Goal: Task Accomplishment & Management: Complete application form

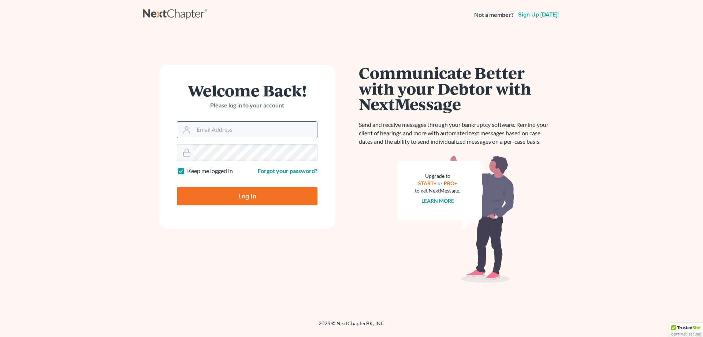
click at [232, 129] on input "Email Address" at bounding box center [255, 130] width 123 height 16
type input "[EMAIL_ADDRESS][DOMAIN_NAME]"
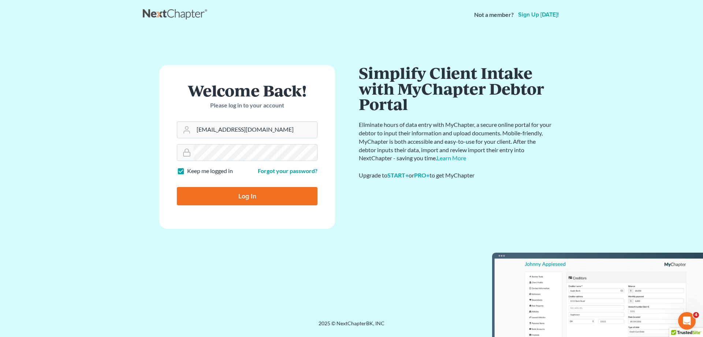
click at [240, 199] on input "Log In" at bounding box center [247, 196] width 141 height 18
type input "Thinking..."
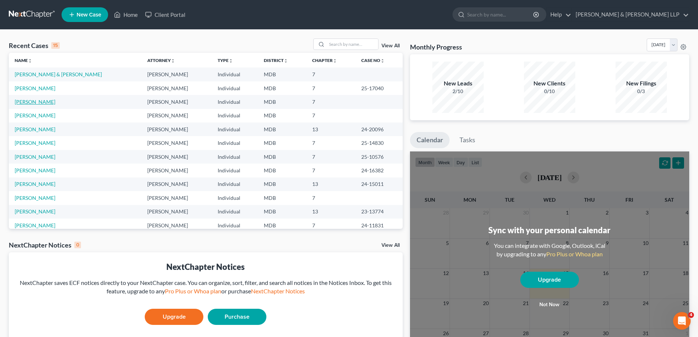
click at [26, 101] on link "[PERSON_NAME]" at bounding box center [35, 102] width 41 height 6
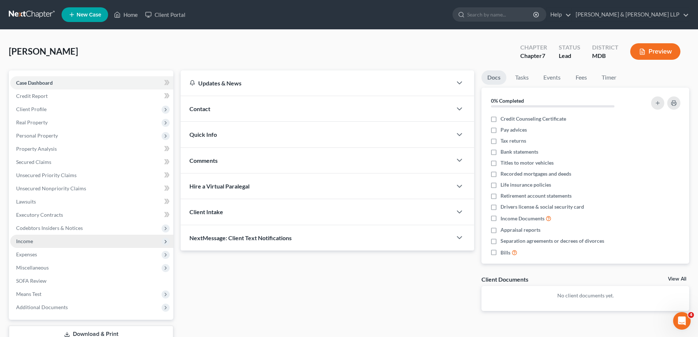
click at [30, 240] on span "Income" at bounding box center [24, 241] width 17 height 6
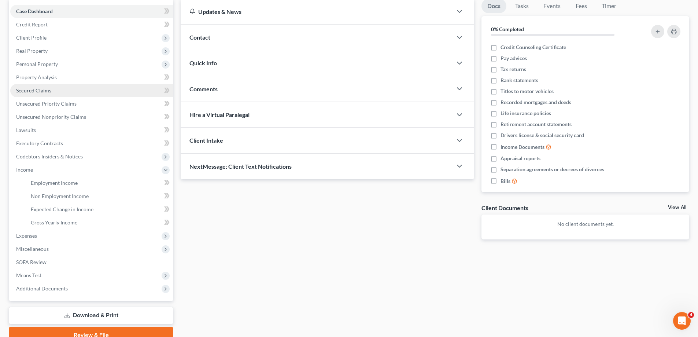
scroll to position [106, 0]
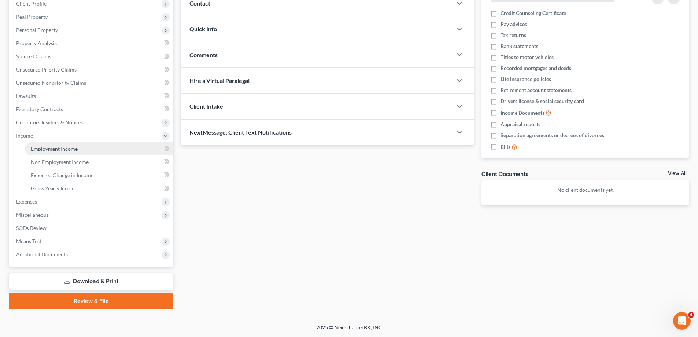
click at [66, 151] on span "Employment Income" at bounding box center [54, 148] width 47 height 6
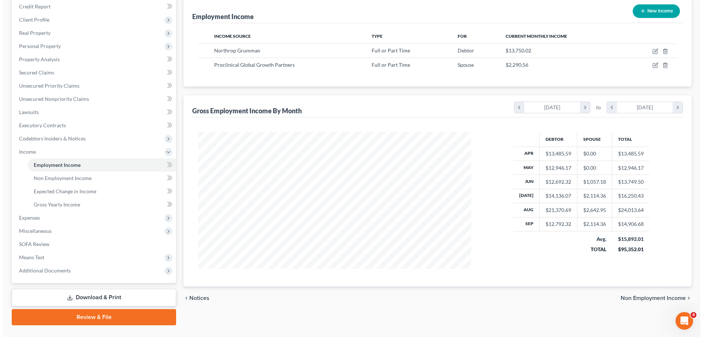
scroll to position [106, 0]
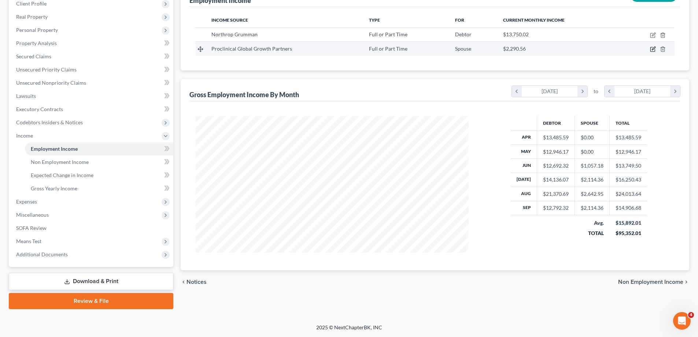
click at [651, 50] on icon "button" at bounding box center [653, 49] width 6 height 6
select select "0"
select select "21"
select select "3"
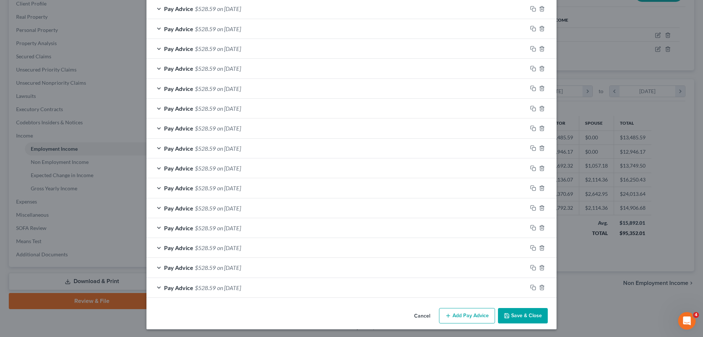
scroll to position [250, 0]
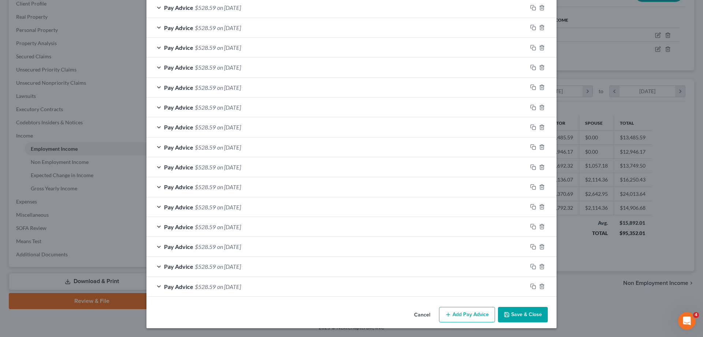
click at [467, 314] on button "Add Pay Advice" at bounding box center [467, 314] width 56 height 15
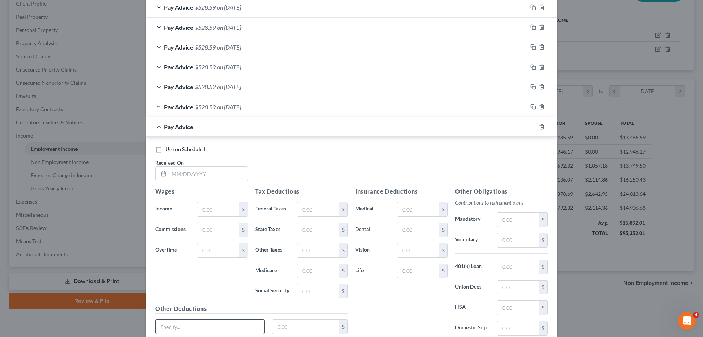
scroll to position [470, 0]
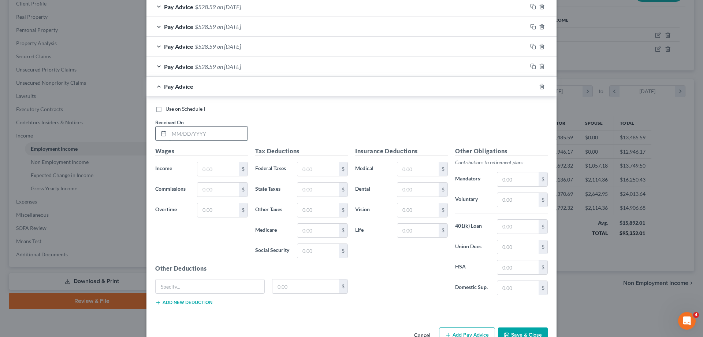
click at [175, 134] on input "text" at bounding box center [208, 133] width 78 height 14
type input "[DATE]"
click at [220, 168] on input "text" at bounding box center [217, 169] width 41 height 14
type input "898.00"
click at [322, 250] on input "text" at bounding box center [318, 251] width 41 height 14
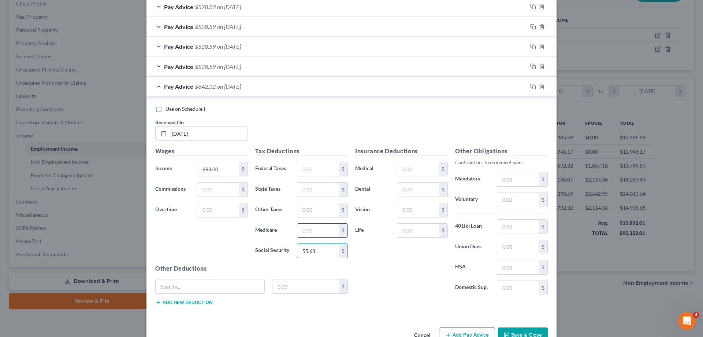
type input "55.68"
click at [318, 230] on input "text" at bounding box center [318, 230] width 41 height 14
type input "13.02"
click at [315, 188] on input "text" at bounding box center [318, 189] width 41 height 14
type input "42.65"
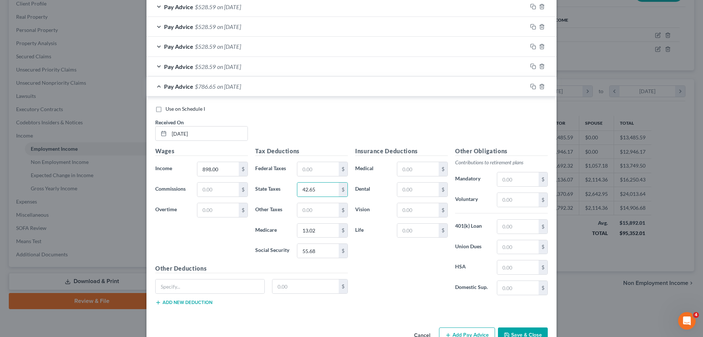
click at [241, 67] on span "on [DATE]" at bounding box center [229, 66] width 24 height 7
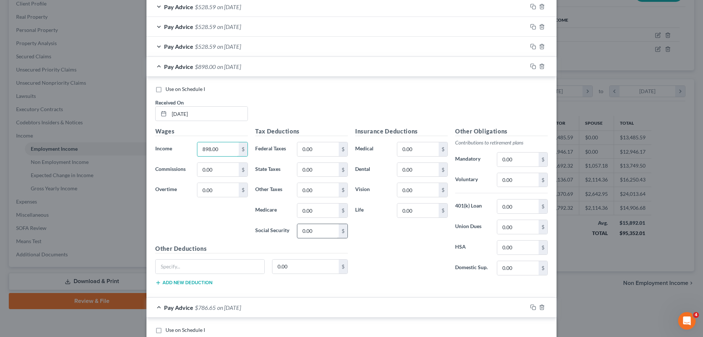
type input "898.00"
click at [319, 230] on input "0.00" at bounding box center [318, 231] width 41 height 14
type input "55.67"
click at [319, 211] on input "0.00" at bounding box center [318, 210] width 41 height 14
type input "13.02"
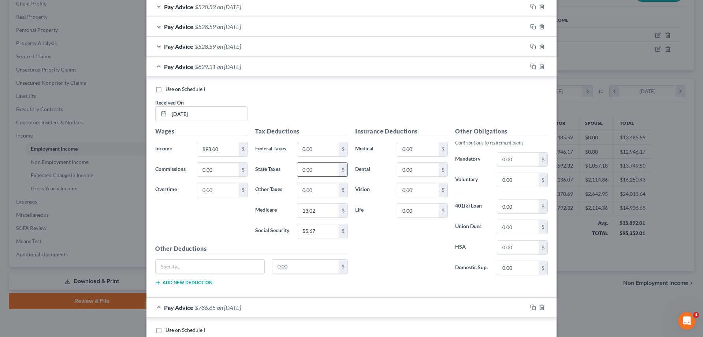
click at [318, 172] on input "0.00" at bounding box center [318, 170] width 41 height 14
type input "42.65"
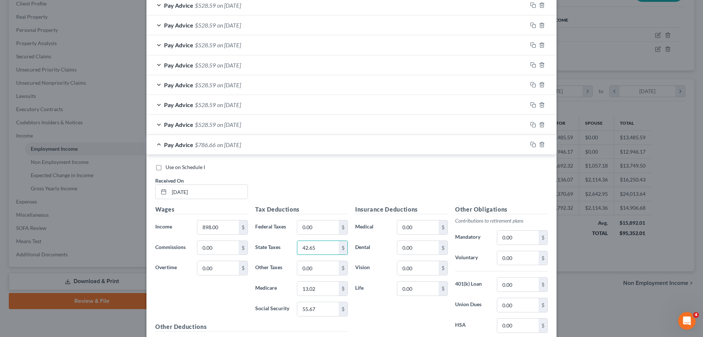
scroll to position [360, 0]
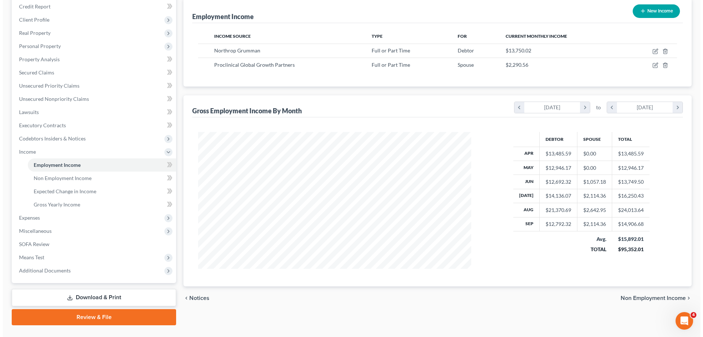
scroll to position [106, 0]
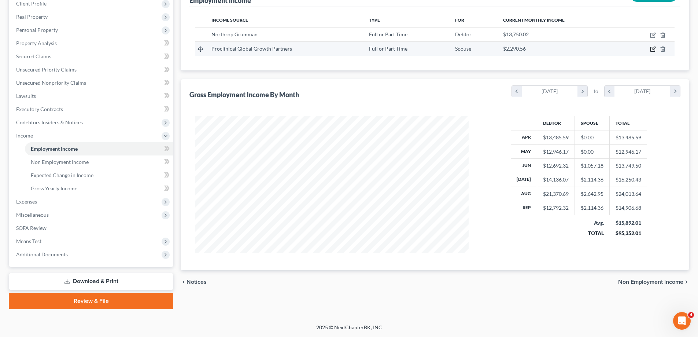
click at [651, 50] on icon "button" at bounding box center [653, 49] width 6 height 6
select select "0"
select select "21"
select select "3"
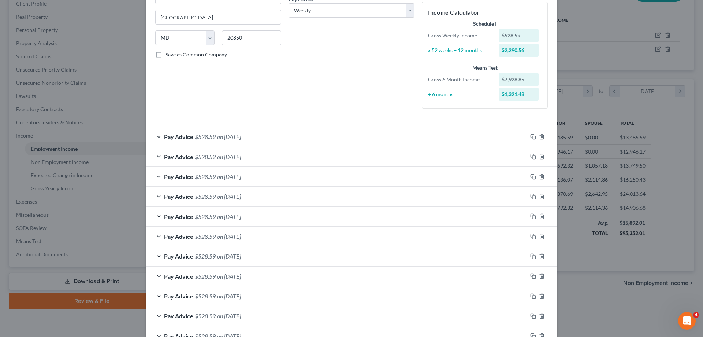
scroll to position [103, 0]
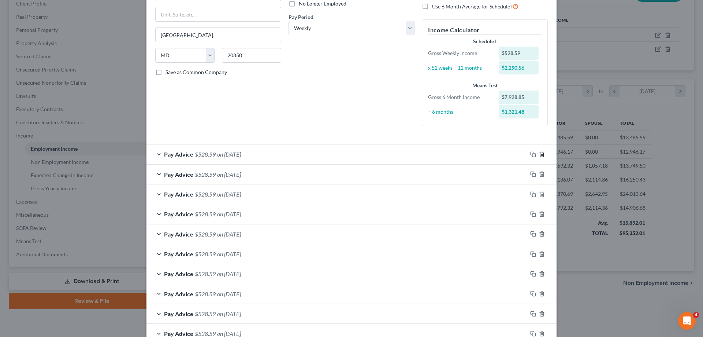
click at [542, 155] on line "button" at bounding box center [542, 154] width 0 height 1
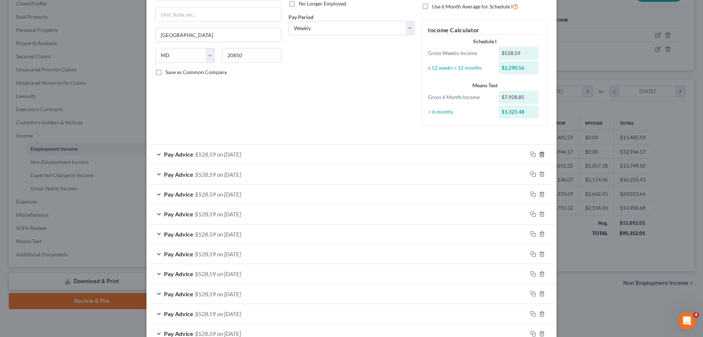
click at [542, 155] on line "button" at bounding box center [542, 154] width 0 height 1
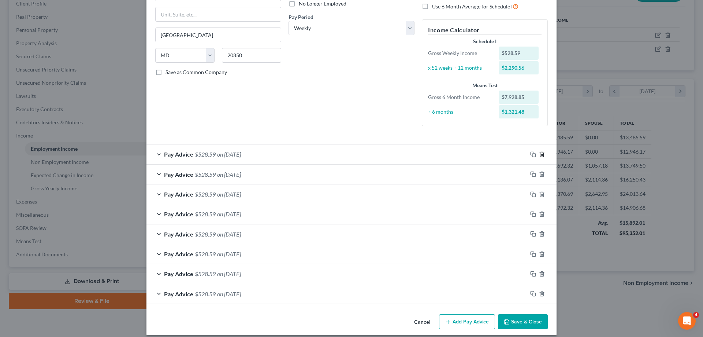
click at [542, 155] on line "button" at bounding box center [542, 154] width 0 height 1
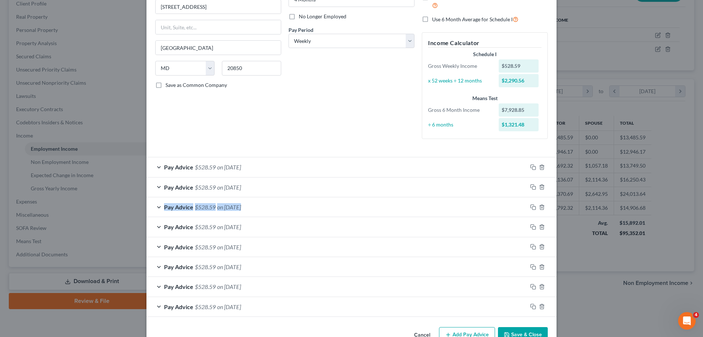
click at [539, 155] on form "Employment Type * Select Full or [DEMOGRAPHIC_DATA] Employment Self Employment …" at bounding box center [351, 129] width 393 height 373
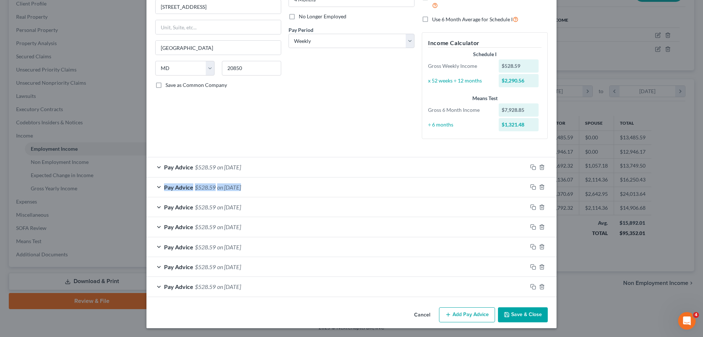
click at [539, 155] on form "Employment Type * Select Full or [DEMOGRAPHIC_DATA] Employment Self Employment …" at bounding box center [351, 120] width 393 height 354
click at [541, 169] on icon "button" at bounding box center [542, 167] width 6 height 6
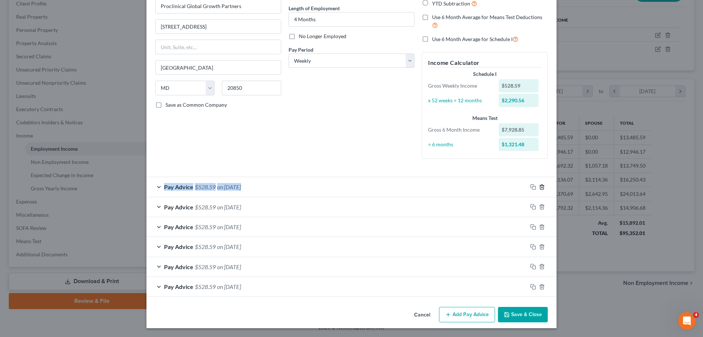
click at [539, 186] on icon "button" at bounding box center [542, 187] width 6 height 6
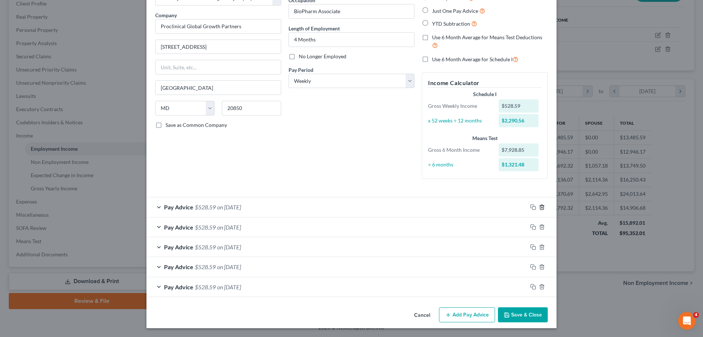
click at [540, 207] on icon "button" at bounding box center [542, 207] width 6 height 6
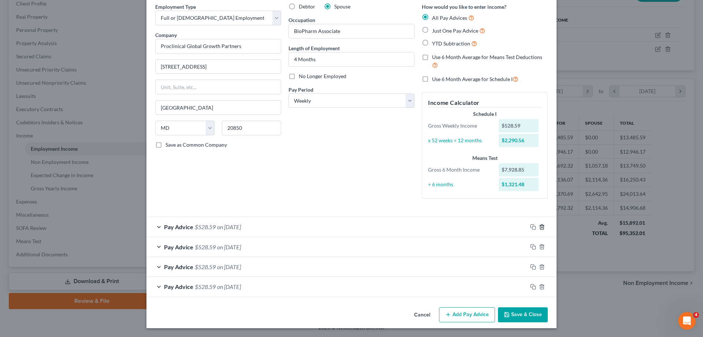
click at [540, 228] on icon "button" at bounding box center [542, 227] width 6 height 6
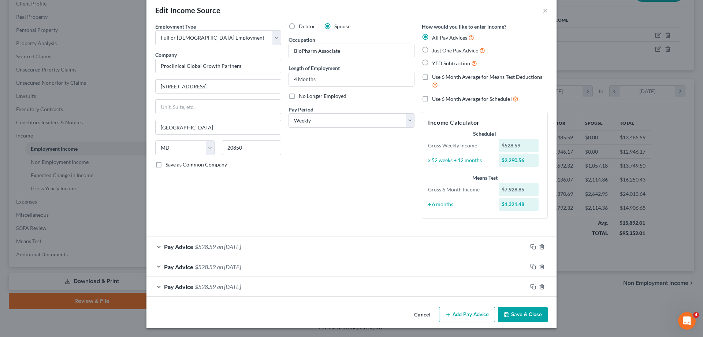
scroll to position [11, 0]
click at [540, 247] on icon "button" at bounding box center [541, 246] width 3 height 5
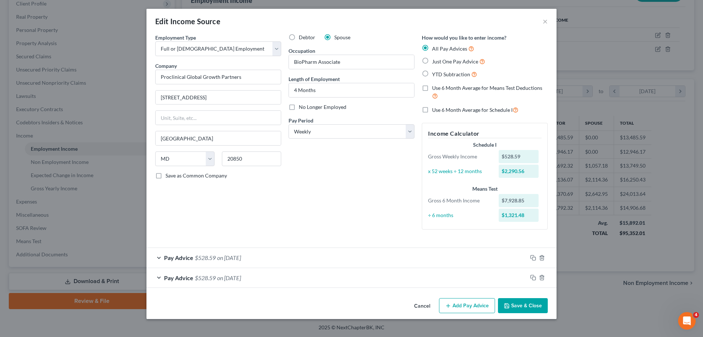
scroll to position [0, 0]
click at [543, 257] on icon "button" at bounding box center [542, 258] width 6 height 6
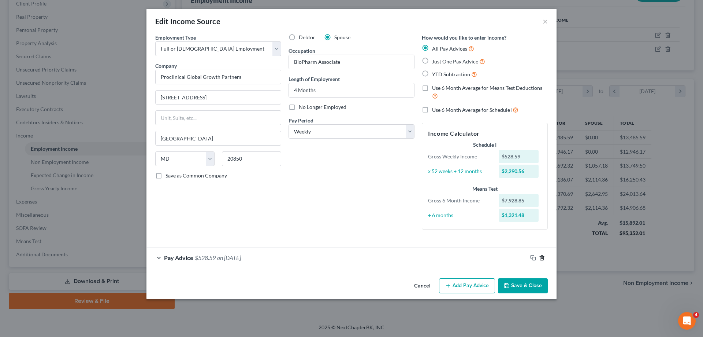
click at [542, 257] on icon "button" at bounding box center [542, 258] width 6 height 6
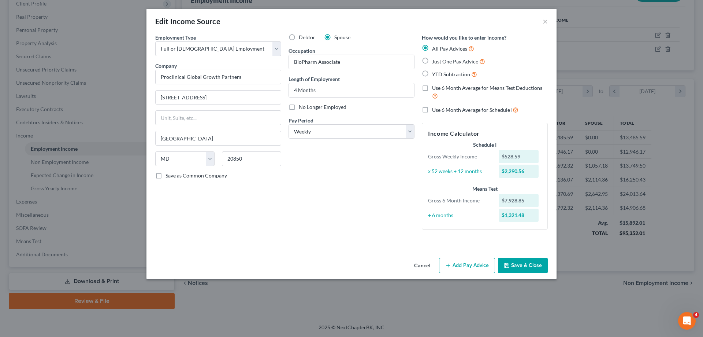
click at [468, 266] on button "Add Pay Advice" at bounding box center [467, 265] width 56 height 15
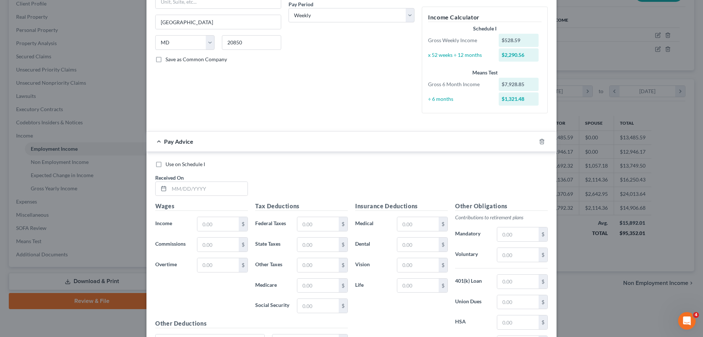
scroll to position [183, 0]
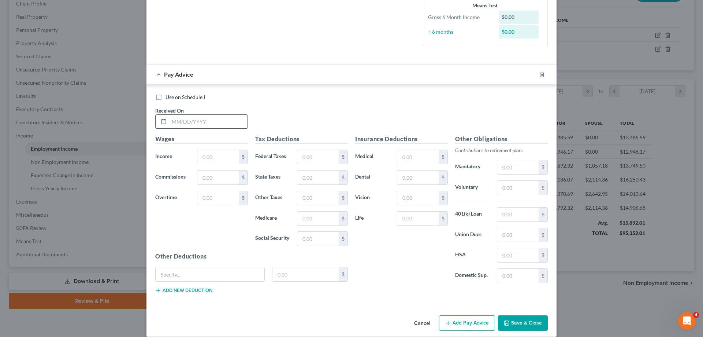
click at [191, 121] on input "text" at bounding box center [208, 122] width 78 height 14
type input "[DATE]"
type input "898.00"
click at [320, 180] on input "text" at bounding box center [318, 177] width 41 height 14
type input "4.65"
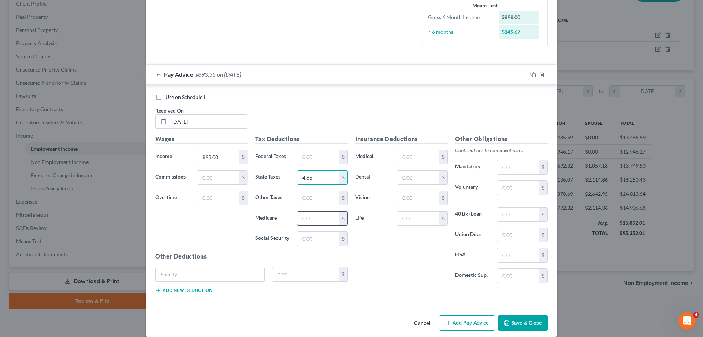
click at [317, 217] on input "text" at bounding box center [318, 218] width 41 height 14
type input "13.02"
click at [323, 238] on input "text" at bounding box center [318, 239] width 41 height 14
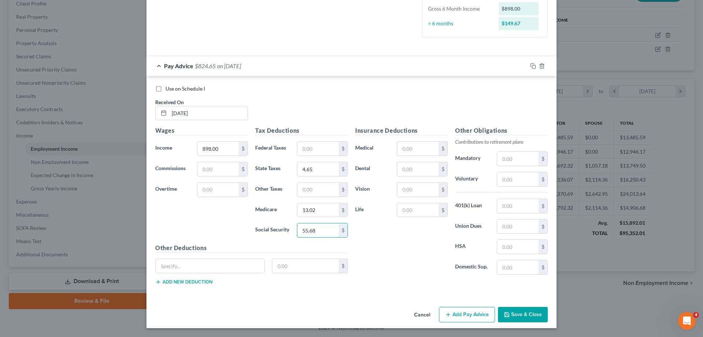
type input "55.68"
click at [466, 314] on button "Add Pay Advice" at bounding box center [467, 314] width 56 height 15
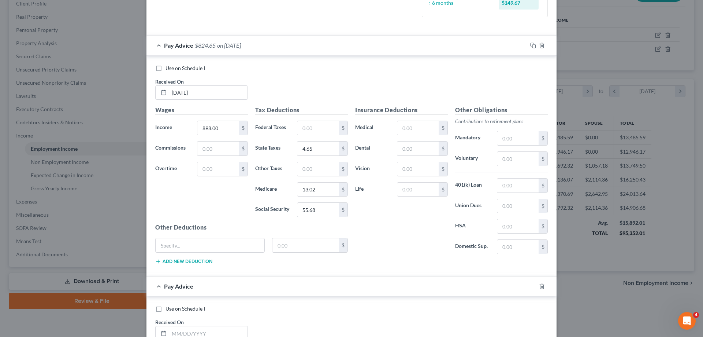
scroll to position [249, 0]
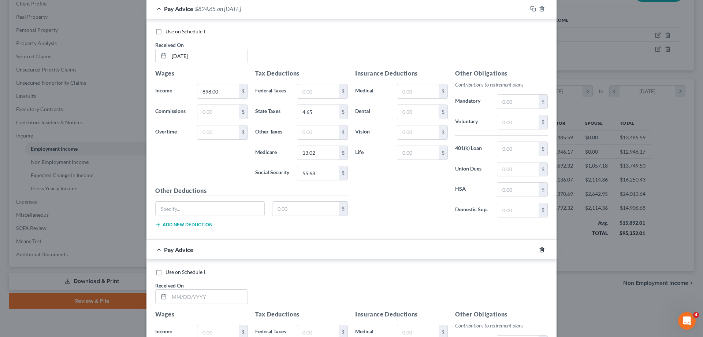
click at [539, 248] on icon "button" at bounding box center [542, 250] width 6 height 6
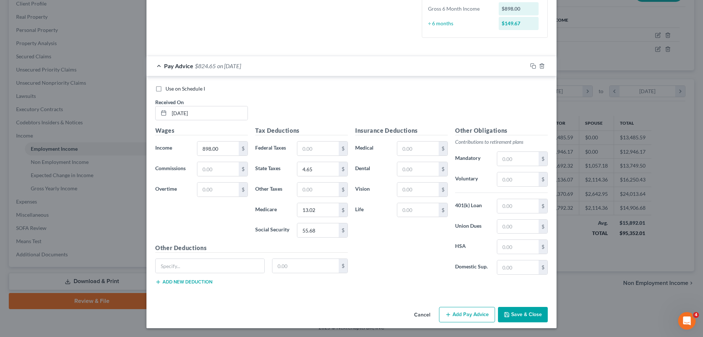
scroll to position [192, 0]
click at [531, 64] on icon "button" at bounding box center [534, 66] width 6 height 6
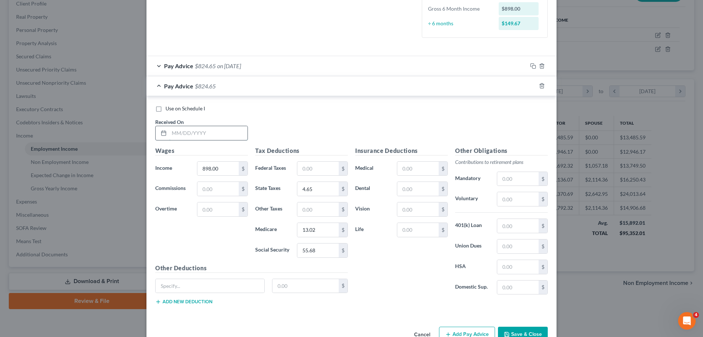
click at [175, 135] on input "text" at bounding box center [208, 133] width 78 height 14
click at [156, 66] on div "Pay Advice $824.65 on [DATE]" at bounding box center [337, 65] width 381 height 19
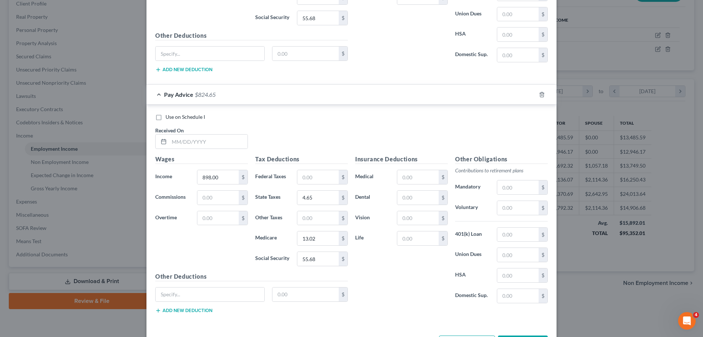
scroll to position [411, 0]
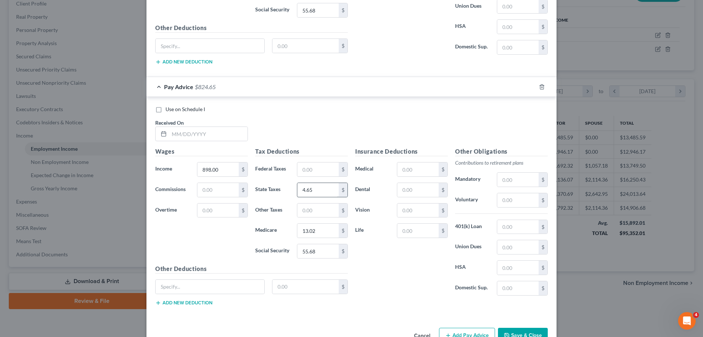
type input "42.65"
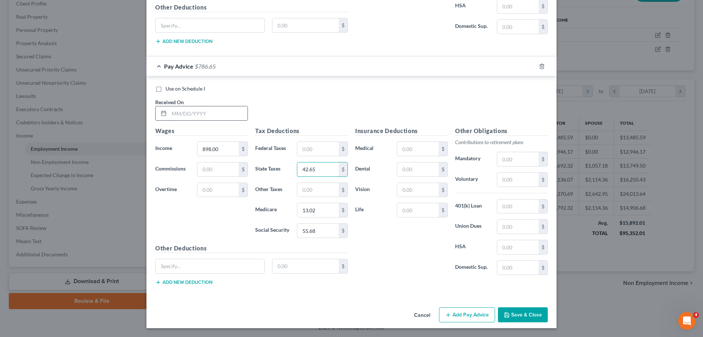
type input "42.65"
click at [193, 114] on input "text" at bounding box center [208, 113] width 78 height 14
type input "[DATE]"
click at [461, 316] on button "Add Pay Advice" at bounding box center [467, 314] width 56 height 15
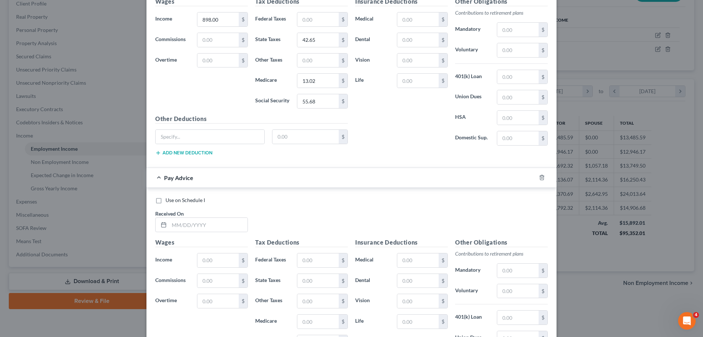
scroll to position [673, 0]
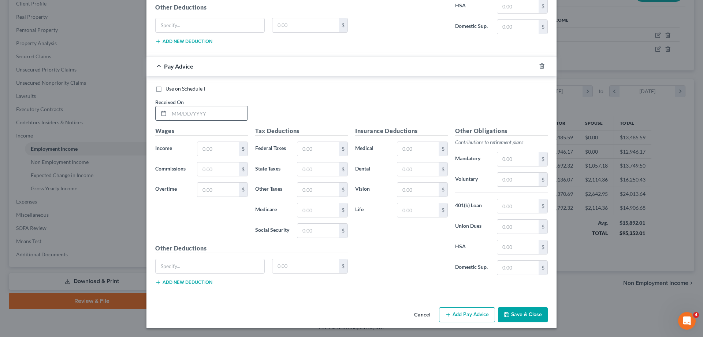
click at [186, 112] on input "text" at bounding box center [208, 113] width 78 height 14
type input "[DATE]"
click at [222, 149] on input "text" at bounding box center [217, 149] width 41 height 14
type input "718.40"
click at [324, 168] on input "text" at bounding box center [318, 169] width 41 height 14
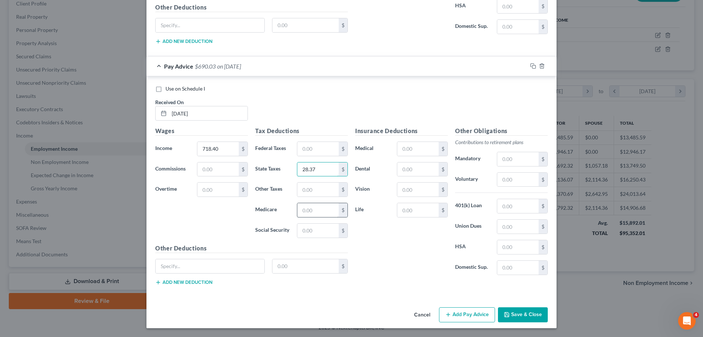
type input "28.37"
click at [319, 209] on input "text" at bounding box center [318, 210] width 41 height 14
type input "10.42"
click at [317, 233] on input "text" at bounding box center [318, 230] width 41 height 14
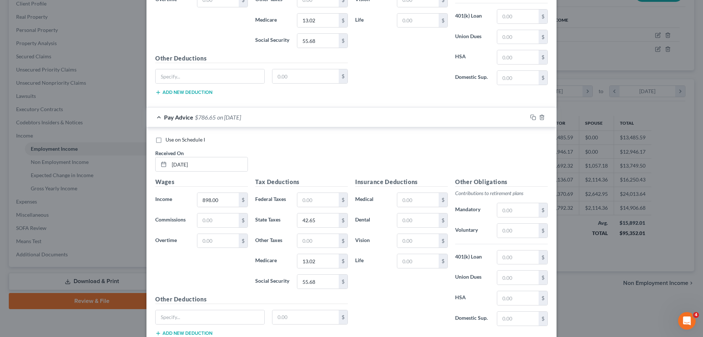
scroll to position [380, 0]
type input "44.54"
click at [531, 119] on icon "button" at bounding box center [534, 119] width 6 height 6
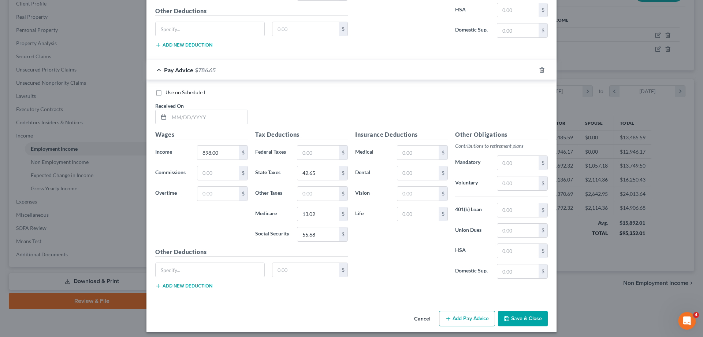
scroll to position [693, 0]
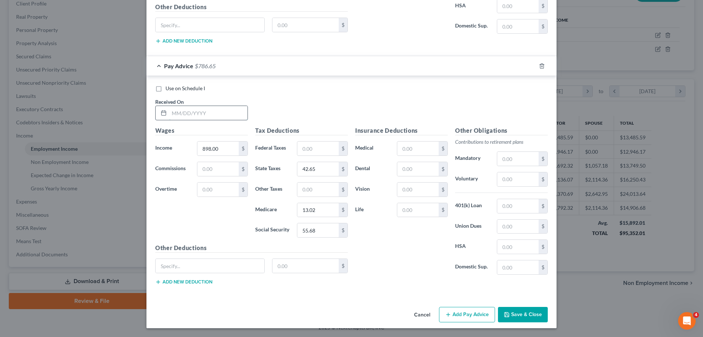
click at [177, 114] on input "text" at bounding box center [208, 113] width 78 height 14
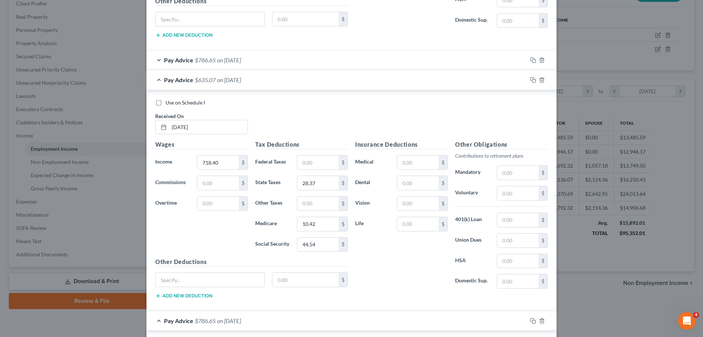
scroll to position [400, 0]
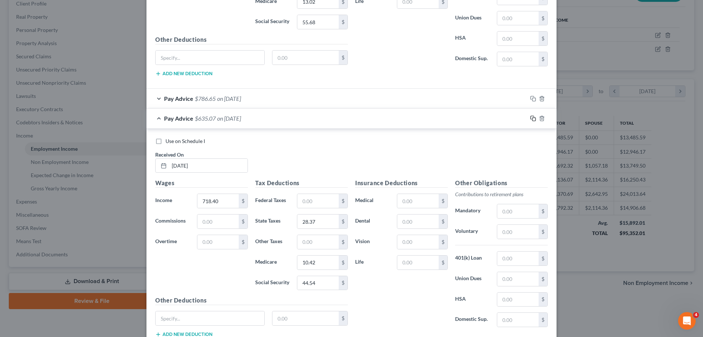
type input "[DATE]"
click at [531, 119] on icon "button" at bounding box center [534, 118] width 6 height 6
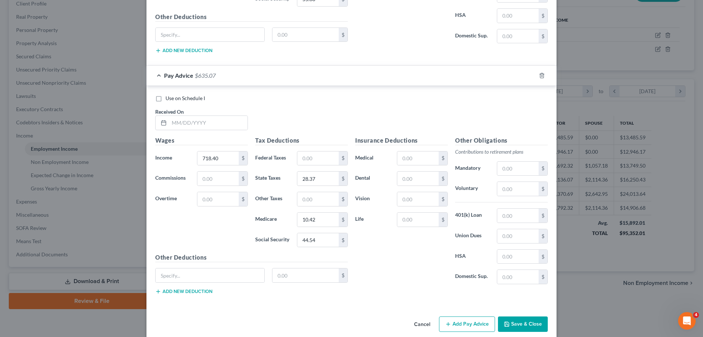
scroll to position [713, 0]
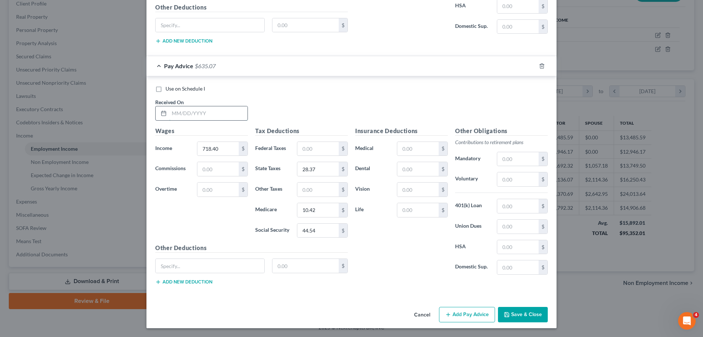
click at [196, 114] on input "text" at bounding box center [208, 113] width 78 height 14
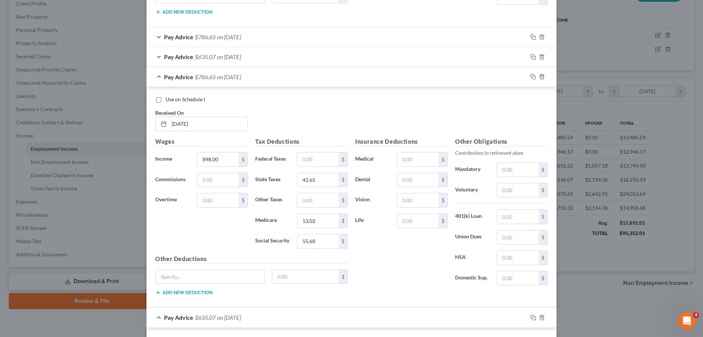
scroll to position [456, 0]
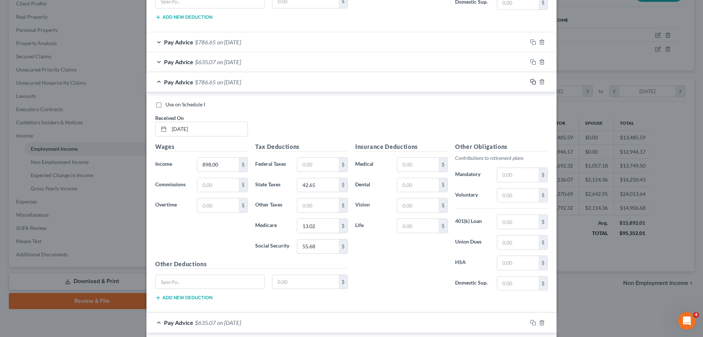
type input "[DATE]"
click at [531, 81] on icon "button" at bounding box center [534, 82] width 6 height 6
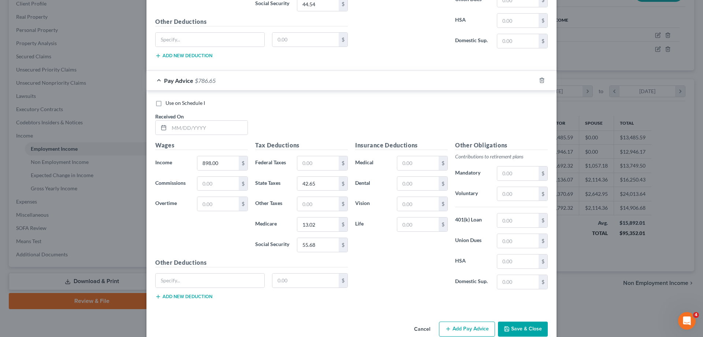
scroll to position [732, 0]
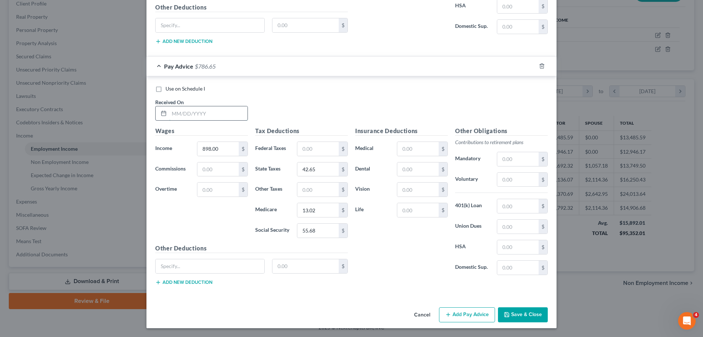
click at [181, 114] on input "text" at bounding box center [208, 113] width 78 height 14
type input "[DATE]"
click at [533, 66] on rect "button" at bounding box center [534, 66] width 3 height 3
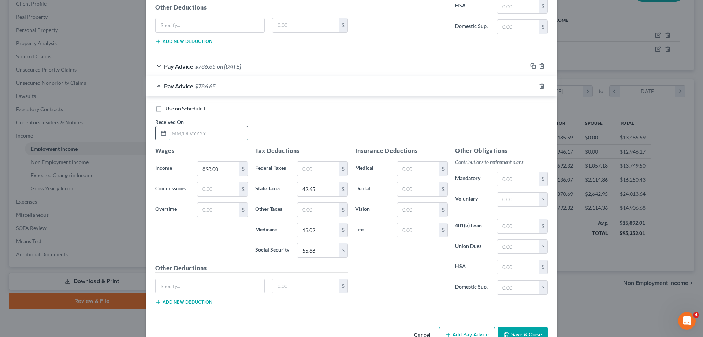
click at [173, 133] on input "text" at bounding box center [208, 133] width 78 height 14
type input "[DATE]"
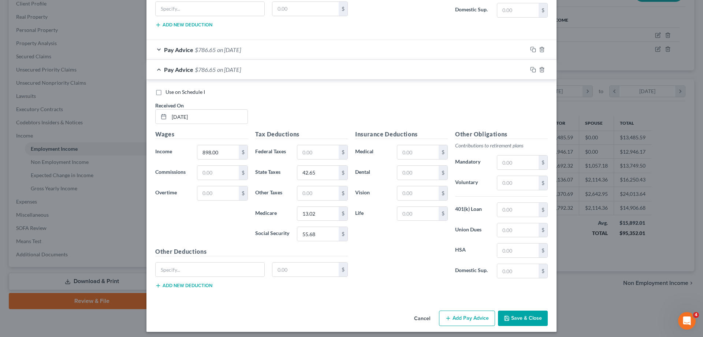
scroll to position [753, 0]
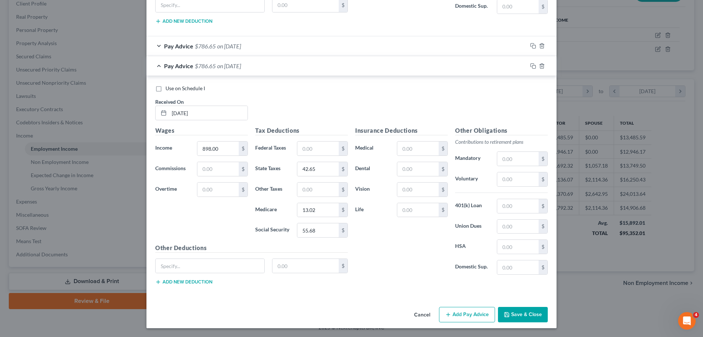
click at [461, 315] on button "Add Pay Advice" at bounding box center [467, 314] width 56 height 15
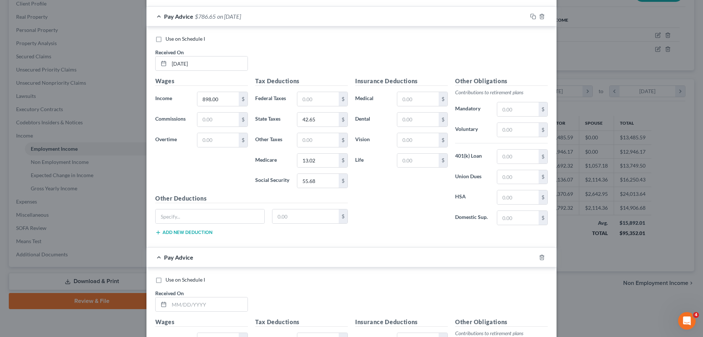
scroll to position [993, 0]
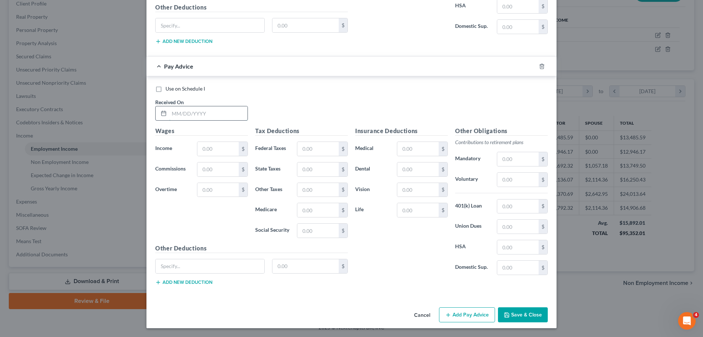
click at [185, 114] on input "text" at bounding box center [208, 113] width 78 height 14
type input "[DATE]"
click at [219, 149] on input "text" at bounding box center [217, 149] width 41 height 14
type input "808.20"
click at [315, 169] on input "text" at bounding box center [318, 169] width 41 height 14
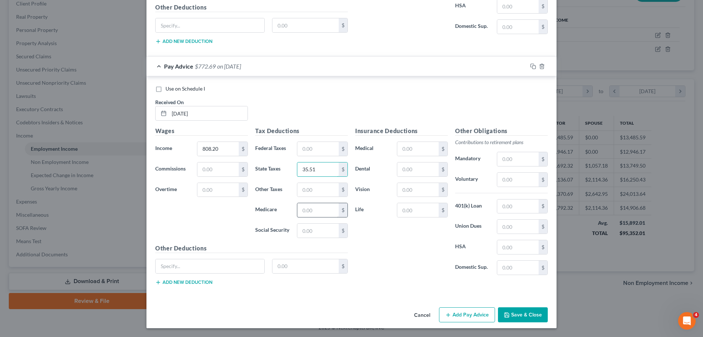
type input "35.51"
click at [318, 214] on input "text" at bounding box center [318, 210] width 41 height 14
type input "11.72"
click at [311, 232] on input "text" at bounding box center [318, 230] width 41 height 14
type input "50.11"
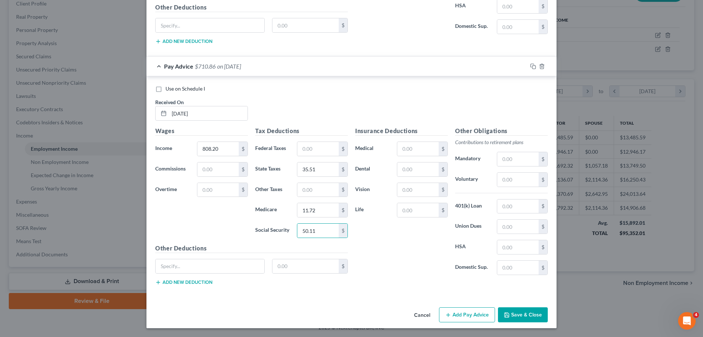
click at [458, 313] on button "Add Pay Advice" at bounding box center [467, 314] width 56 height 15
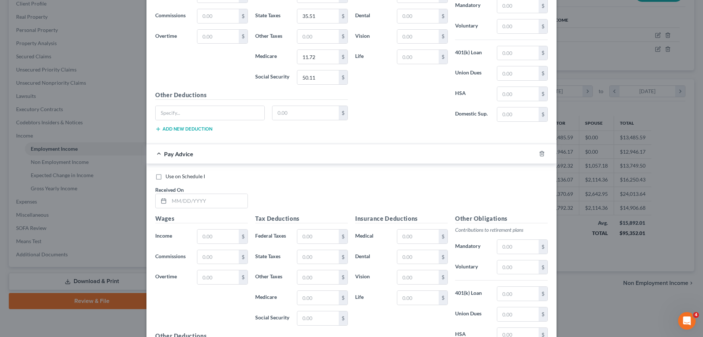
scroll to position [1234, 0]
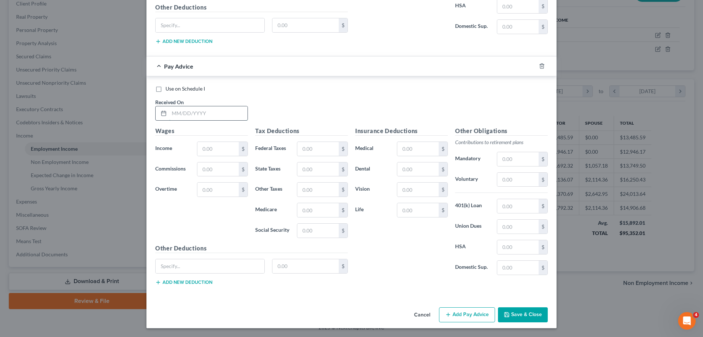
click at [198, 115] on input "text" at bounding box center [208, 113] width 78 height 14
type input "[DATE]"
click at [215, 152] on input "text" at bounding box center [217, 149] width 41 height 14
type input "898.00"
click at [211, 191] on input "text" at bounding box center [217, 189] width 41 height 14
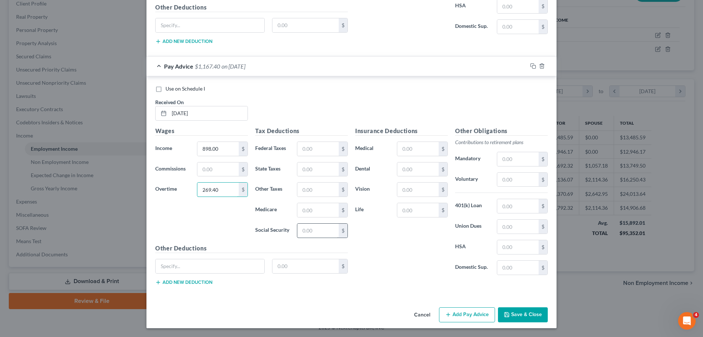
type input "269.40"
click at [318, 231] on input "text" at bounding box center [318, 230] width 41 height 14
type input "72.38"
click at [314, 211] on input "text" at bounding box center [318, 210] width 41 height 14
type input "16.92"
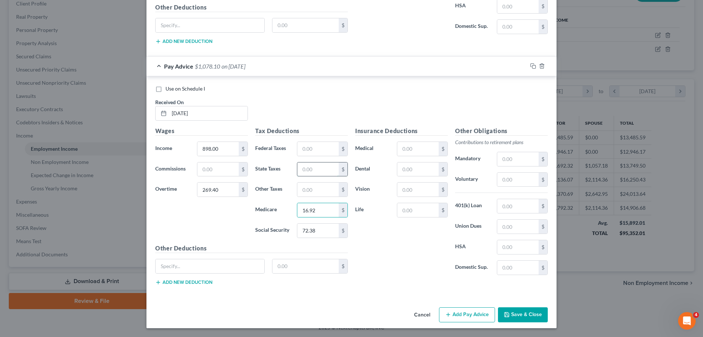
click at [313, 168] on input "text" at bounding box center [318, 169] width 41 height 14
type input "63.22"
click at [462, 316] on button "Add Pay Advice" at bounding box center [467, 314] width 56 height 15
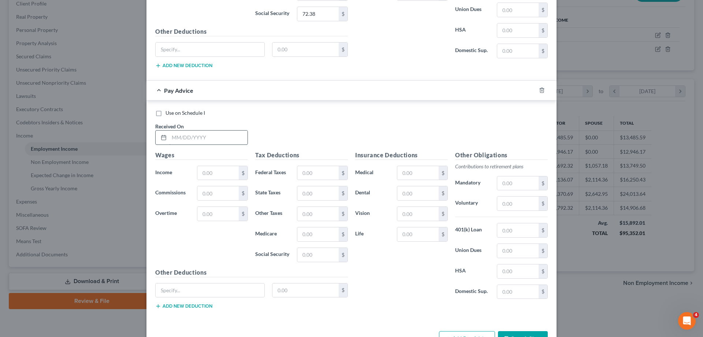
scroll to position [1453, 0]
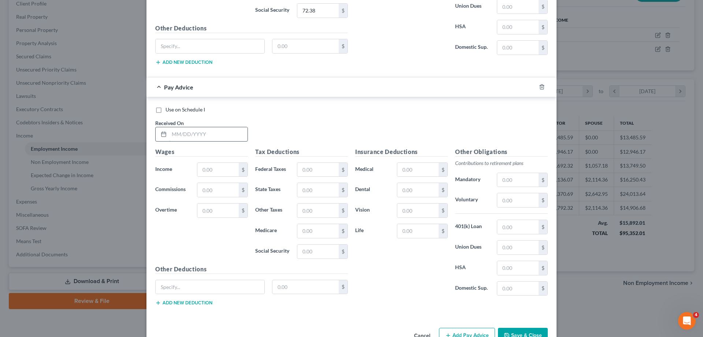
click at [188, 137] on input "text" at bounding box center [208, 134] width 78 height 14
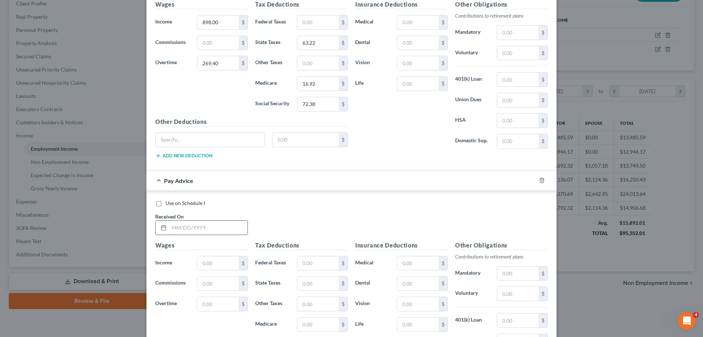
scroll to position [1380, 0]
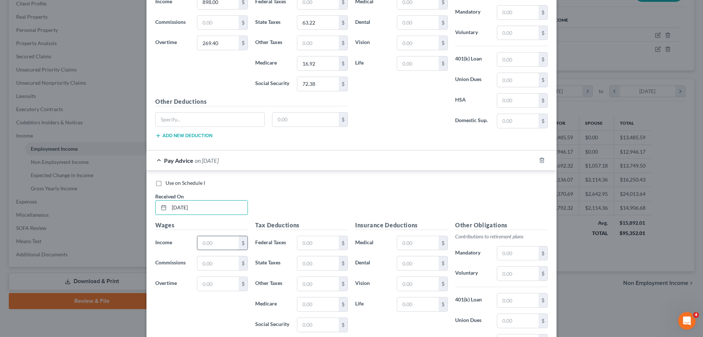
type input "[DATE]"
click at [223, 244] on input "text" at bounding box center [217, 243] width 41 height 14
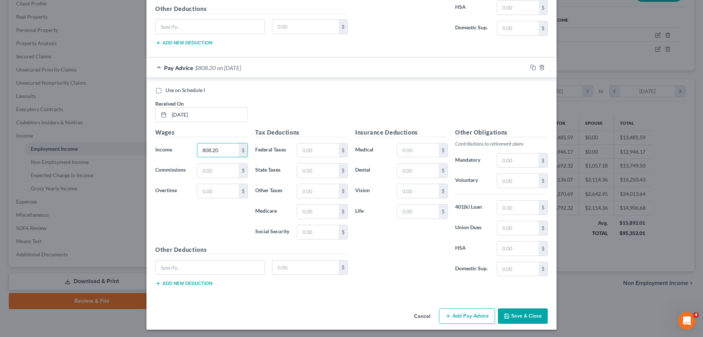
scroll to position [1474, 0]
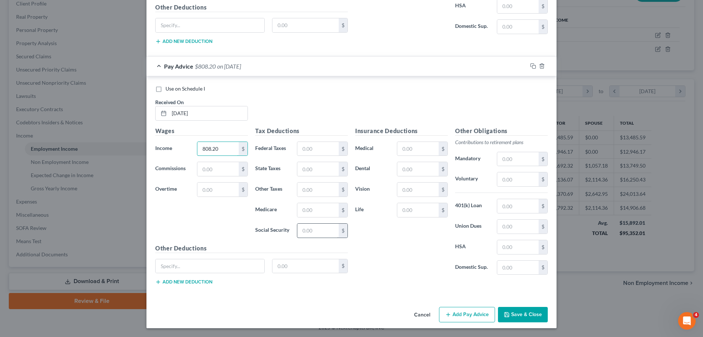
type input "808.20"
click at [317, 233] on input "text" at bounding box center [318, 230] width 41 height 14
type input "50.11"
click at [320, 211] on input "text" at bounding box center [318, 210] width 41 height 14
type input "11.72"
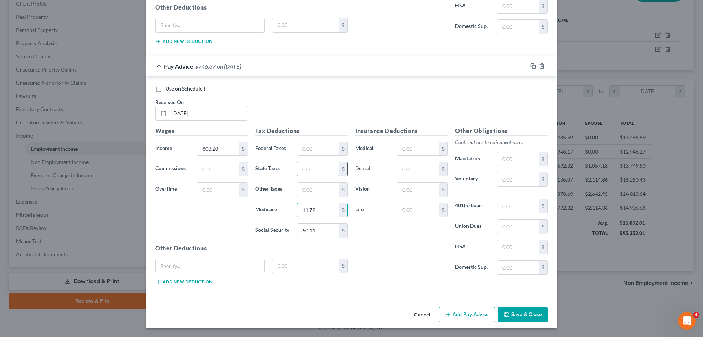
click at [318, 169] on input "text" at bounding box center [318, 169] width 41 height 14
type input "34.67"
click at [459, 315] on button "Add Pay Advice" at bounding box center [467, 314] width 56 height 15
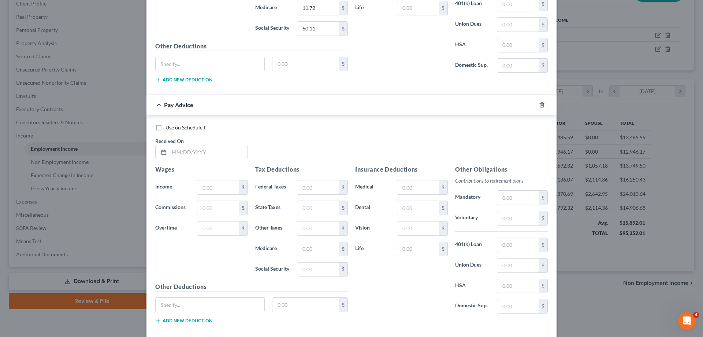
scroll to position [1715, 0]
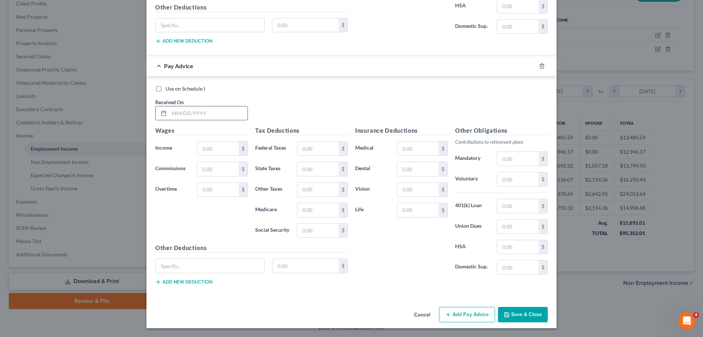
click at [180, 115] on input "text" at bounding box center [208, 113] width 78 height 14
type input "[DATE]"
click at [221, 152] on input "text" at bounding box center [217, 148] width 41 height 14
type input "898.00"
click at [216, 187] on input "text" at bounding box center [217, 189] width 41 height 14
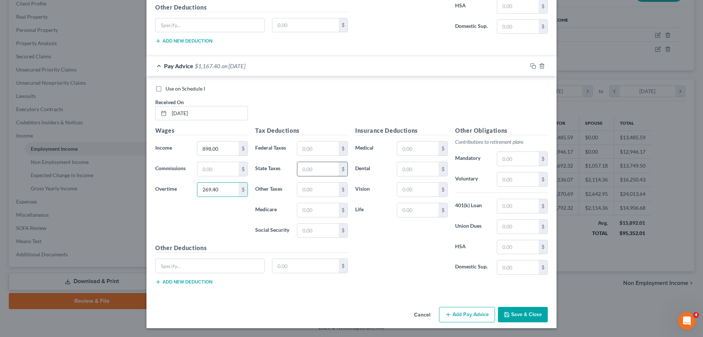
type input "269.40"
click at [318, 169] on input "text" at bounding box center [318, 169] width 41 height 14
type input "63.22"
click at [316, 210] on input "text" at bounding box center [318, 210] width 41 height 14
type input "16.93"
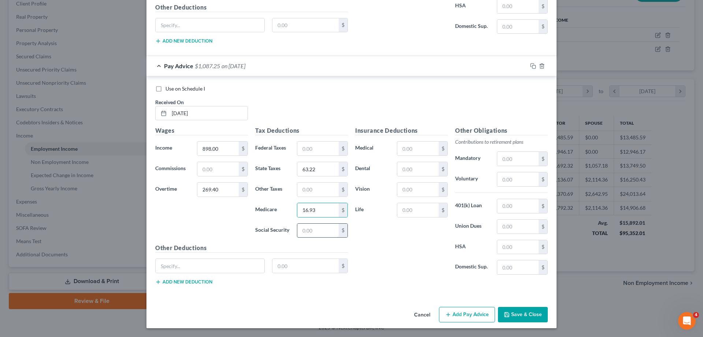
click at [317, 232] on input "text" at bounding box center [318, 230] width 41 height 14
type input "72.38"
click at [463, 314] on button "Add Pay Advice" at bounding box center [467, 314] width 56 height 15
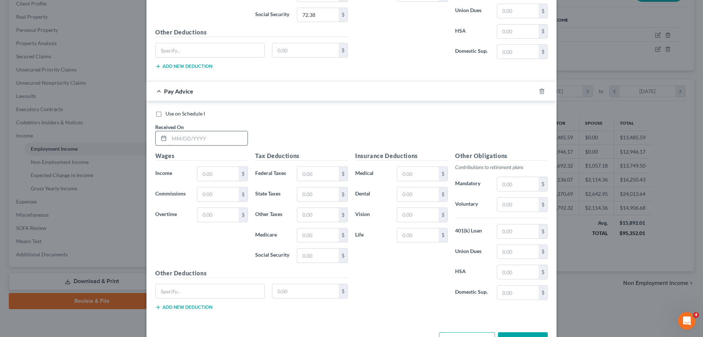
scroll to position [1919, 0]
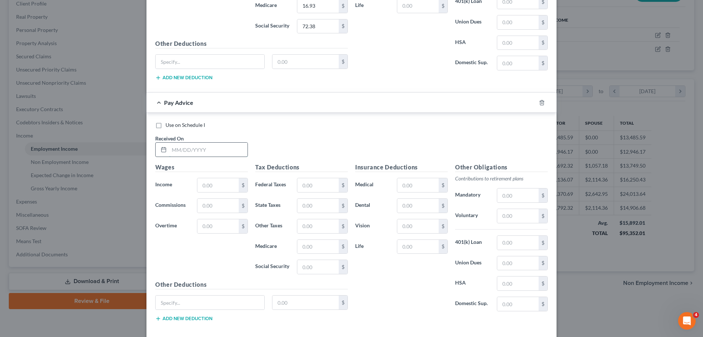
click at [173, 148] on input "text" at bounding box center [208, 150] width 78 height 14
type input "[DATE]"
click at [220, 185] on input "text" at bounding box center [217, 185] width 41 height 14
type input "1,706.20"
click at [217, 228] on input "text" at bounding box center [217, 226] width 41 height 14
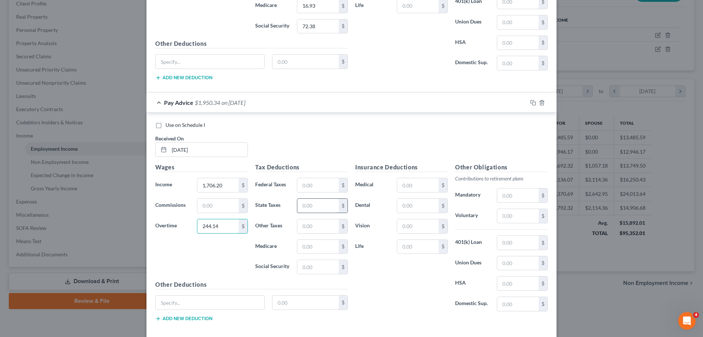
type input "244.14"
click at [316, 205] on input "text" at bounding box center [318, 206] width 41 height 14
type input "125.47"
click at [315, 250] on input "text" at bounding box center [318, 247] width 41 height 14
type input "28.28"
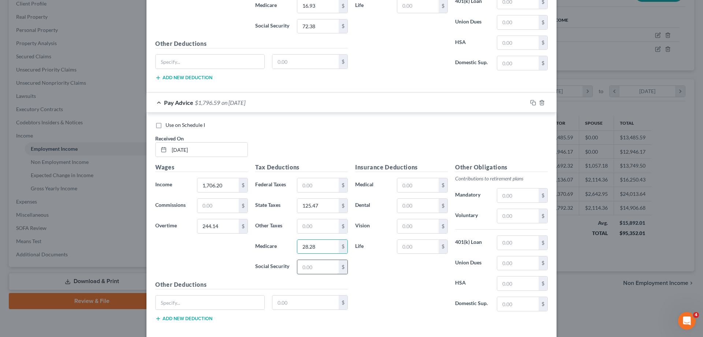
click at [317, 269] on input "text" at bounding box center [318, 267] width 41 height 14
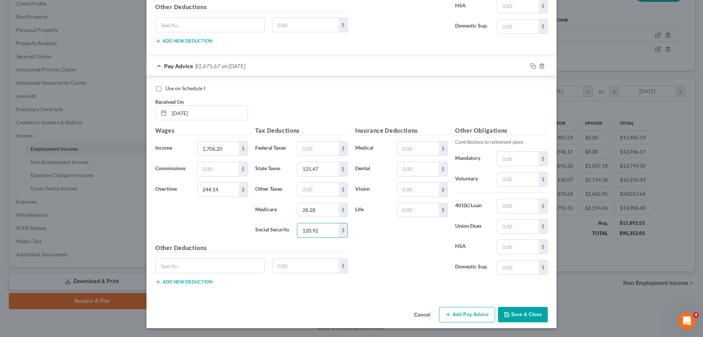
type input "120.92"
click at [466, 314] on button "Add Pay Advice" at bounding box center [467, 314] width 56 height 15
click at [181, 114] on input "text" at bounding box center [208, 113] width 78 height 14
type input "[DATE]"
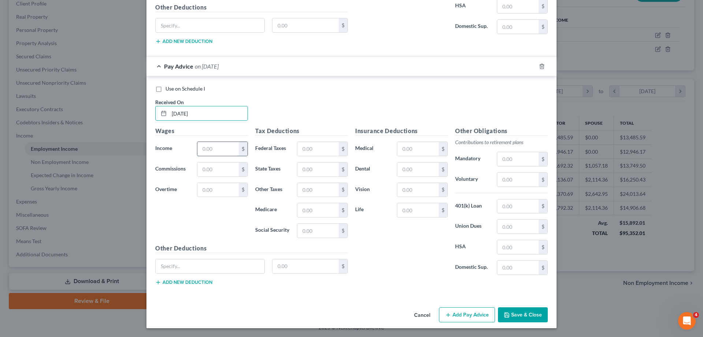
click at [225, 147] on input "text" at bounding box center [217, 149] width 41 height 14
type input "808.20"
click at [322, 234] on input "text" at bounding box center [318, 230] width 41 height 14
type input "50.11"
click at [321, 212] on input "text" at bounding box center [318, 210] width 41 height 14
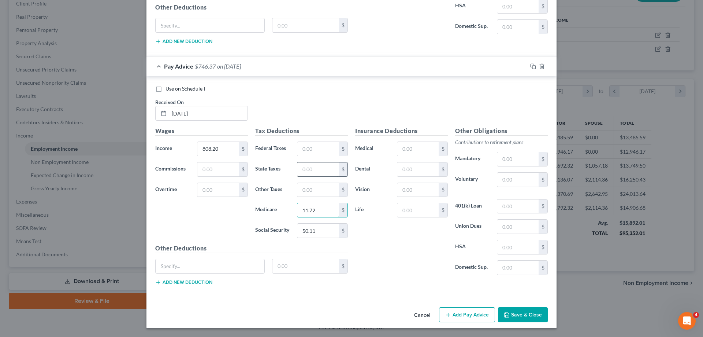
type input "11.72"
click at [318, 167] on input "text" at bounding box center [318, 169] width 41 height 14
type input "34.67"
click at [467, 313] on button "Add Pay Advice" at bounding box center [467, 314] width 56 height 15
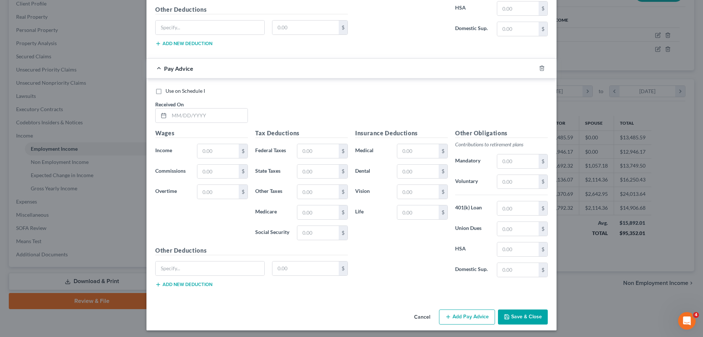
scroll to position [2437, 0]
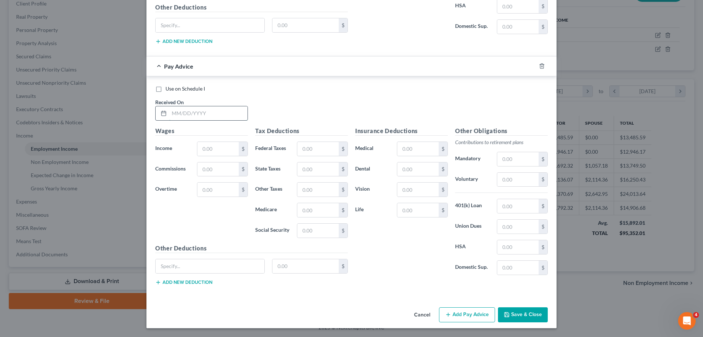
click at [175, 112] on input "text" at bounding box center [208, 113] width 78 height 14
type input "[DATE]"
click at [217, 150] on input "text" at bounding box center [217, 149] width 41 height 14
type input "898.00"
click at [212, 190] on input "text" at bounding box center [217, 189] width 41 height 14
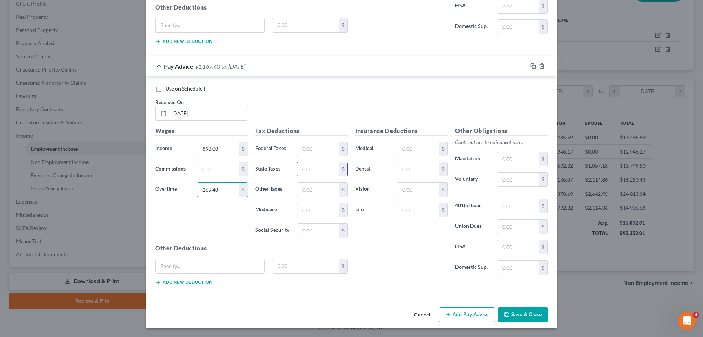
type input "269.40"
click at [323, 171] on input "text" at bounding box center [318, 169] width 41 height 14
type input "63.22"
click at [316, 212] on input "text" at bounding box center [318, 210] width 41 height 14
type input "16.93"
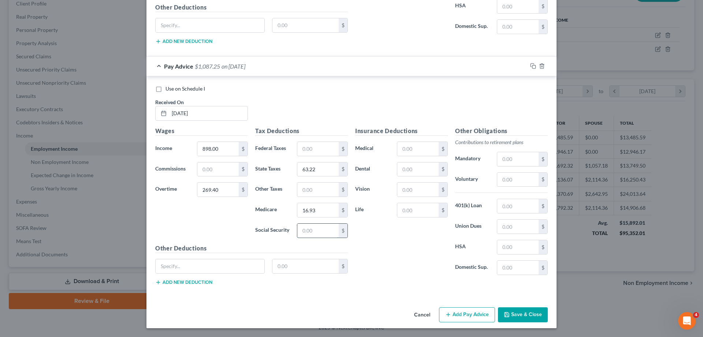
click at [317, 231] on input "text" at bounding box center [318, 230] width 41 height 14
type input "72.37"
click at [460, 311] on button "Add Pay Advice" at bounding box center [467, 314] width 56 height 15
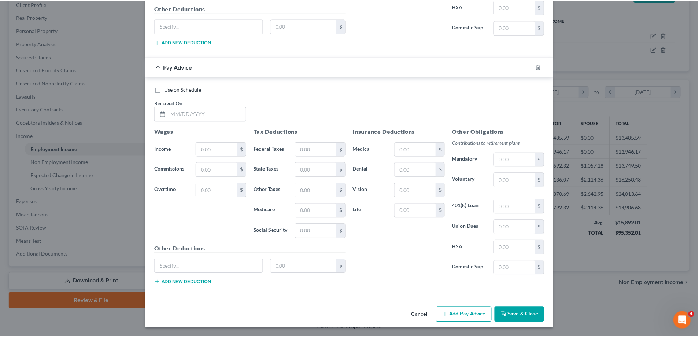
scroll to position [2678, 0]
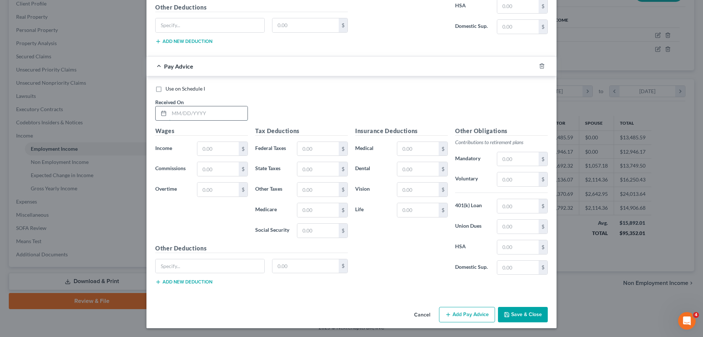
click at [186, 117] on input "text" at bounding box center [208, 113] width 78 height 14
type input "[DATE]"
click at [218, 152] on input "text" at bounding box center [217, 149] width 41 height 14
type input "785.75"
click at [326, 174] on input "text" at bounding box center [318, 169] width 41 height 14
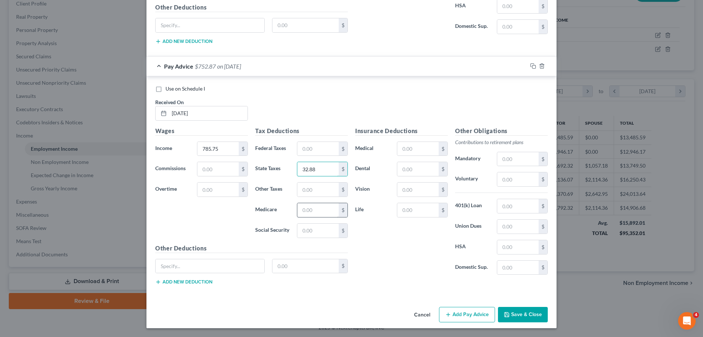
type input "32.88"
click at [319, 209] on input "text" at bounding box center [318, 210] width 41 height 14
type input "11.39"
click at [325, 232] on input "text" at bounding box center [318, 230] width 41 height 14
type input "48.72"
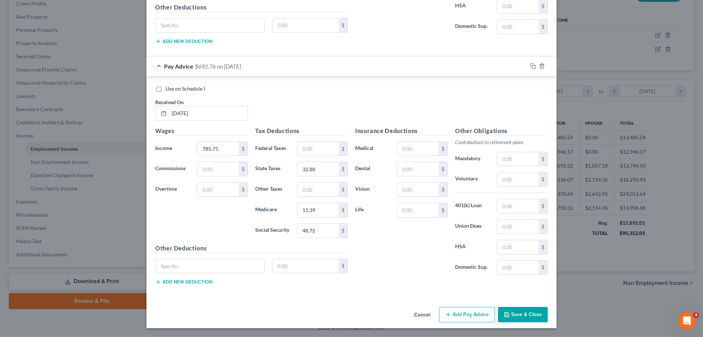
click at [518, 314] on button "Save & Close" at bounding box center [523, 314] width 50 height 15
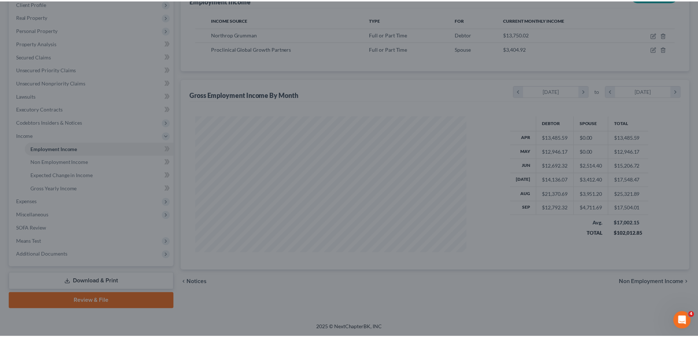
scroll to position [366248, 366097]
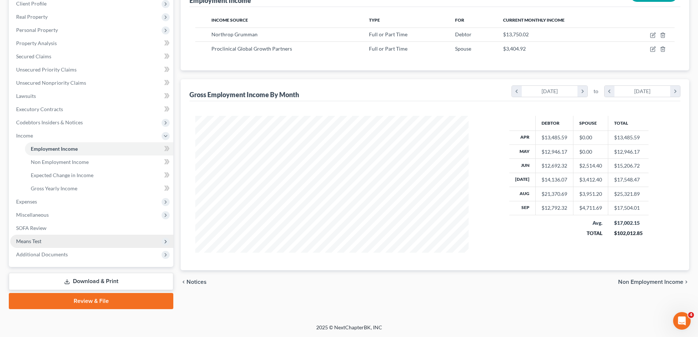
click at [58, 241] on span "Means Test" at bounding box center [91, 240] width 163 height 13
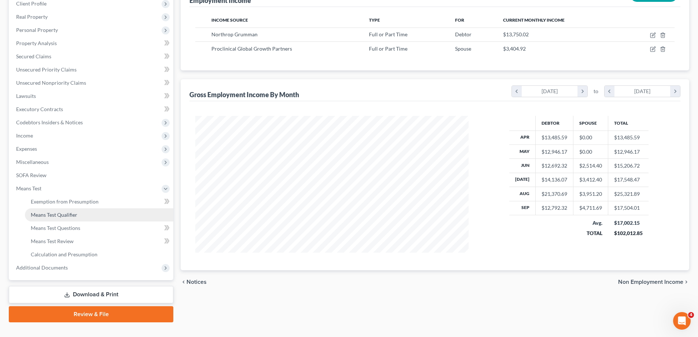
click at [72, 217] on span "Means Test Qualifier" at bounding box center [54, 214] width 47 height 6
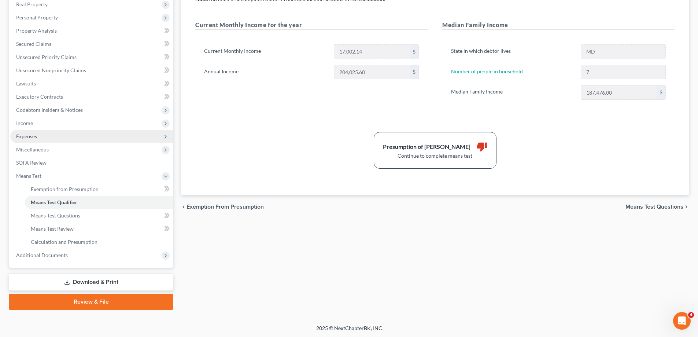
scroll to position [119, 0]
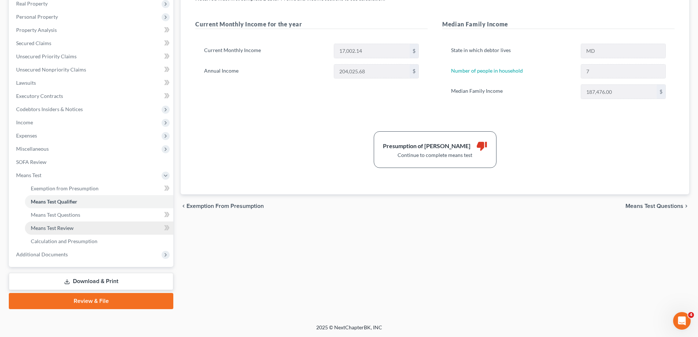
click at [51, 230] on span "Means Test Review" at bounding box center [52, 228] width 43 height 6
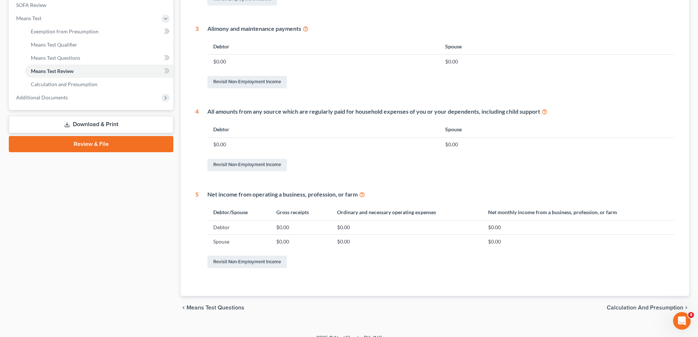
scroll to position [286, 0]
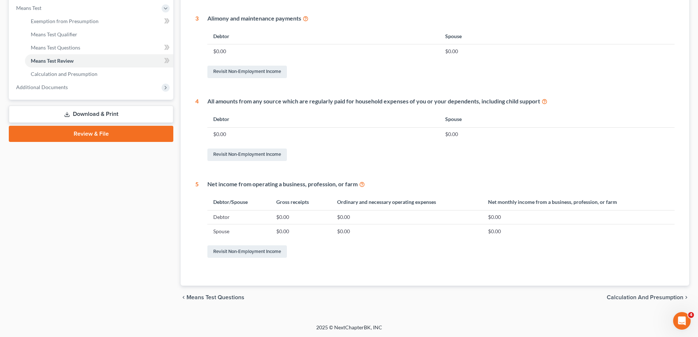
click at [650, 296] on span "Calculation and Presumption" at bounding box center [645, 297] width 77 height 6
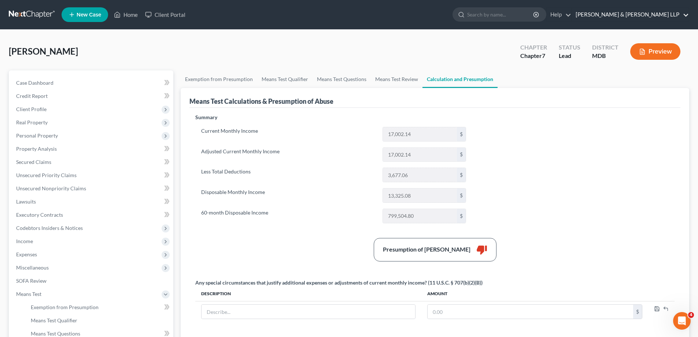
click at [681, 13] on link "[PERSON_NAME] & [PERSON_NAME] LLP" at bounding box center [630, 14] width 117 height 13
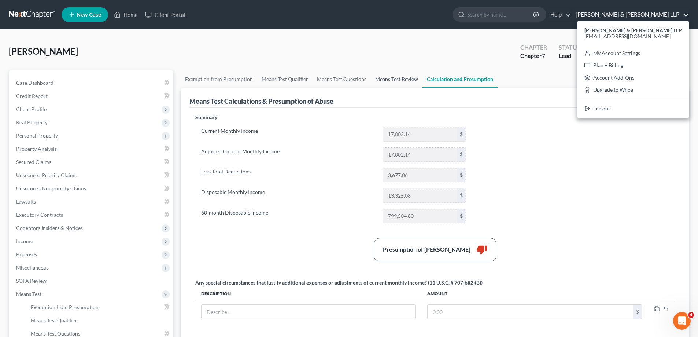
click at [390, 80] on link "Means Test Review" at bounding box center [397, 79] width 52 height 18
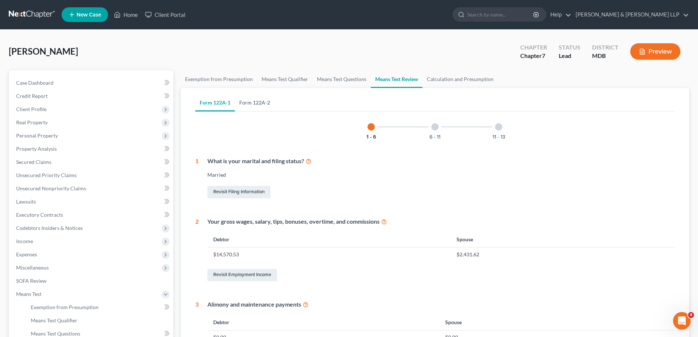
click at [254, 106] on link "Form 122A-2" at bounding box center [255, 103] width 40 height 18
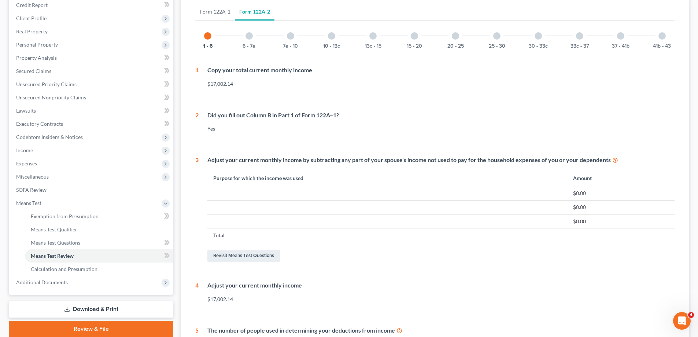
scroll to position [54, 0]
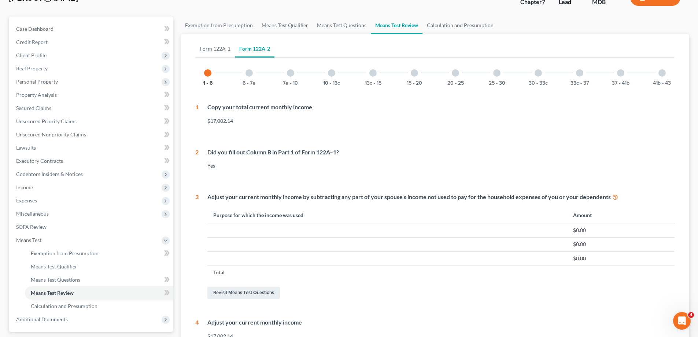
click at [249, 75] on div at bounding box center [248, 72] width 7 height 7
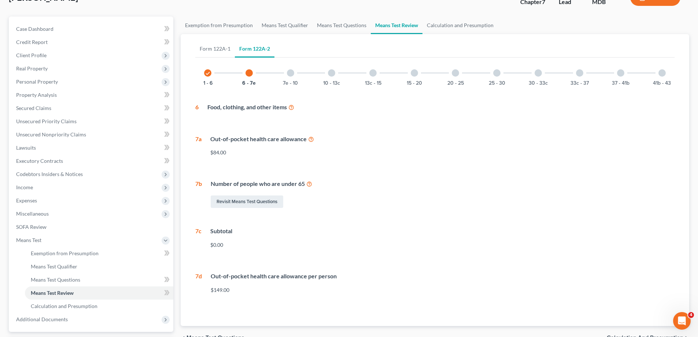
click at [207, 74] on icon "check" at bounding box center [207, 73] width 5 height 5
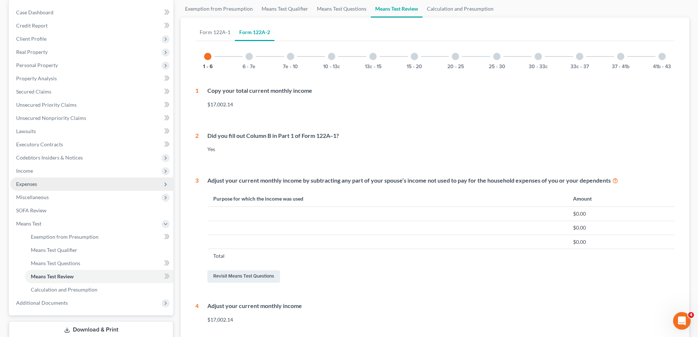
scroll to position [73, 0]
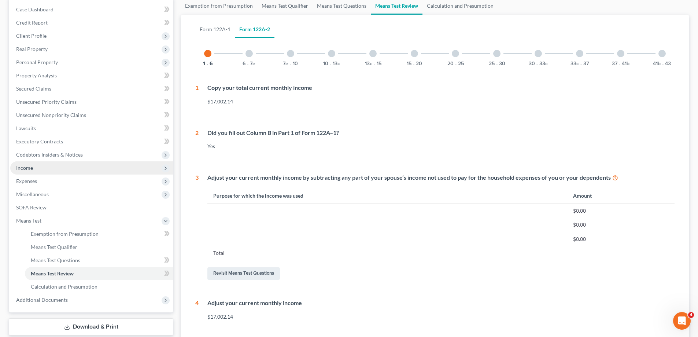
click at [44, 166] on span "Income" at bounding box center [91, 167] width 163 height 13
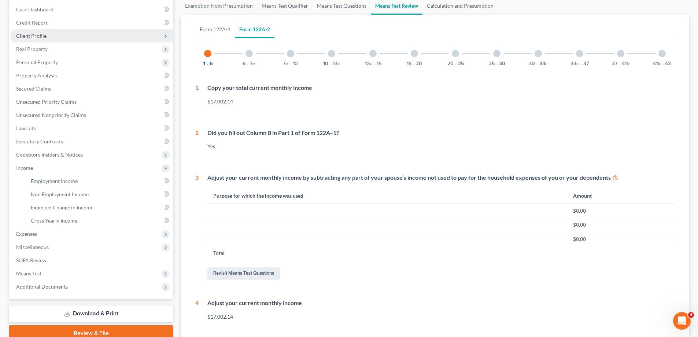
click at [37, 35] on span "Client Profile" at bounding box center [31, 36] width 30 height 6
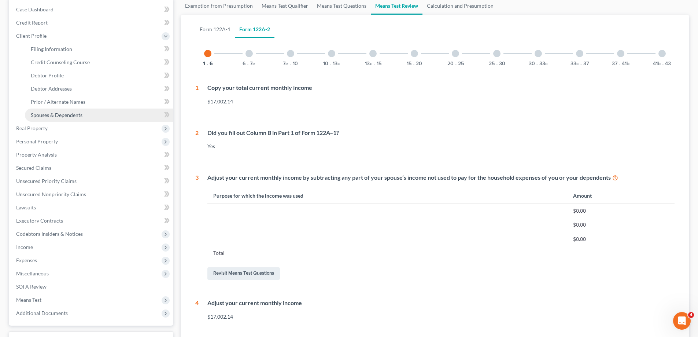
click at [55, 115] on span "Spouses & Dependents" at bounding box center [57, 115] width 52 height 6
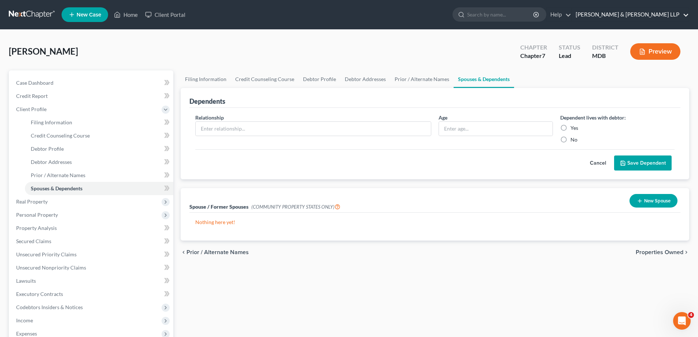
click at [684, 16] on link "[PERSON_NAME] & [PERSON_NAME] LLP" at bounding box center [630, 14] width 117 height 13
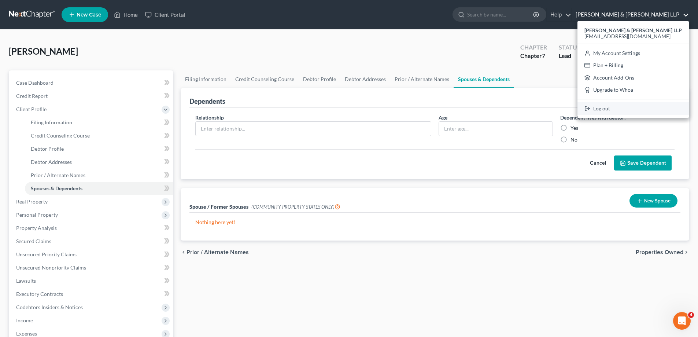
click at [644, 111] on link "Log out" at bounding box center [632, 108] width 111 height 12
